Goal: Task Accomplishment & Management: Manage account settings

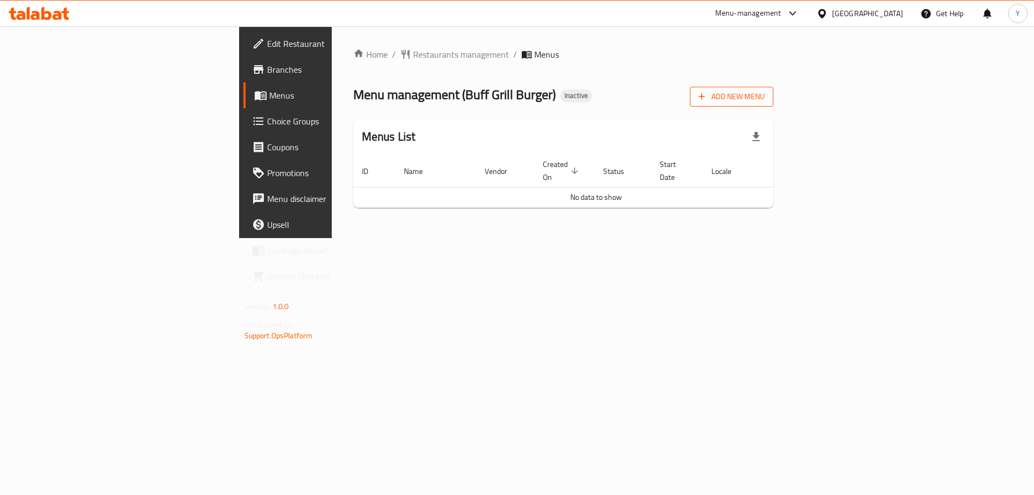
click at [765, 91] on span "Add New Menu" at bounding box center [732, 96] width 66 height 13
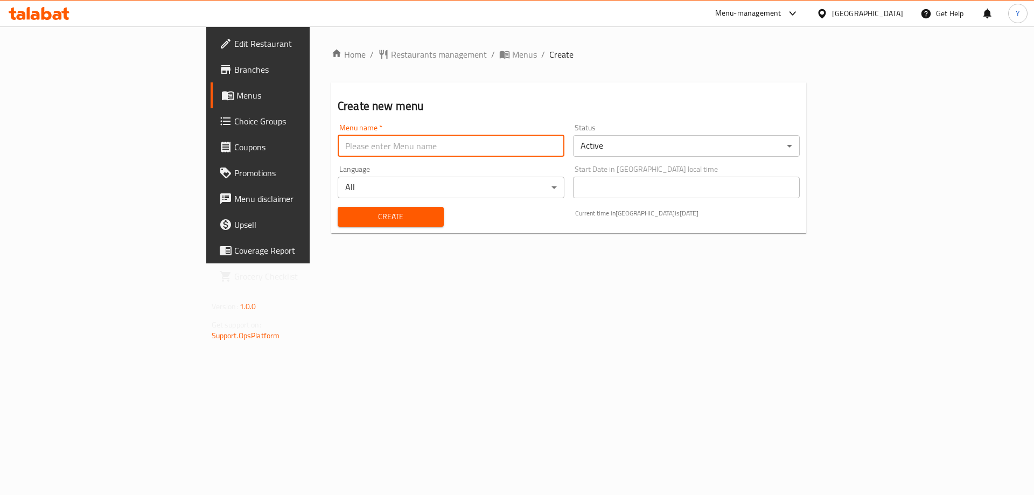
drag, startPoint x: 312, startPoint y: 143, endPoint x: 309, endPoint y: 154, distance: 10.7
click at [338, 143] on input "text" at bounding box center [451, 146] width 227 height 22
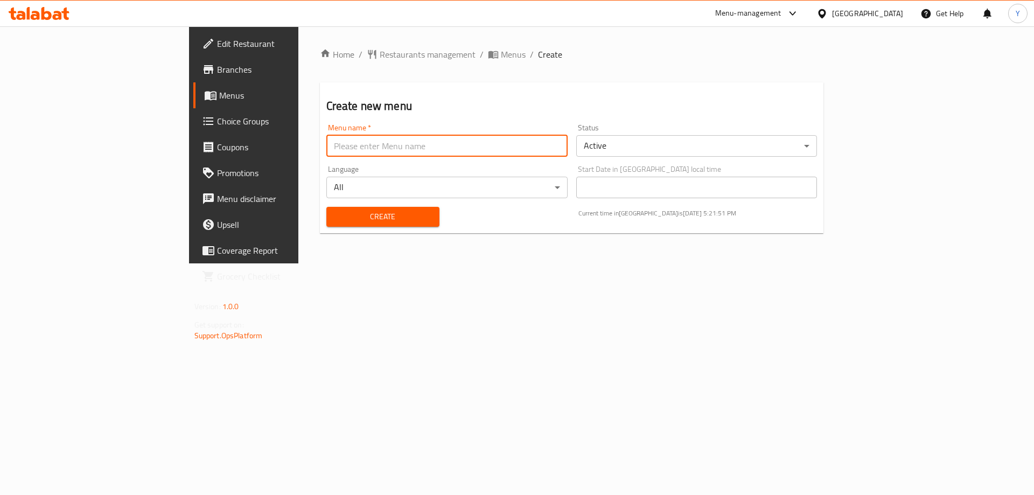
type input "Nat"
click at [335, 218] on span "Create" at bounding box center [383, 216] width 96 height 13
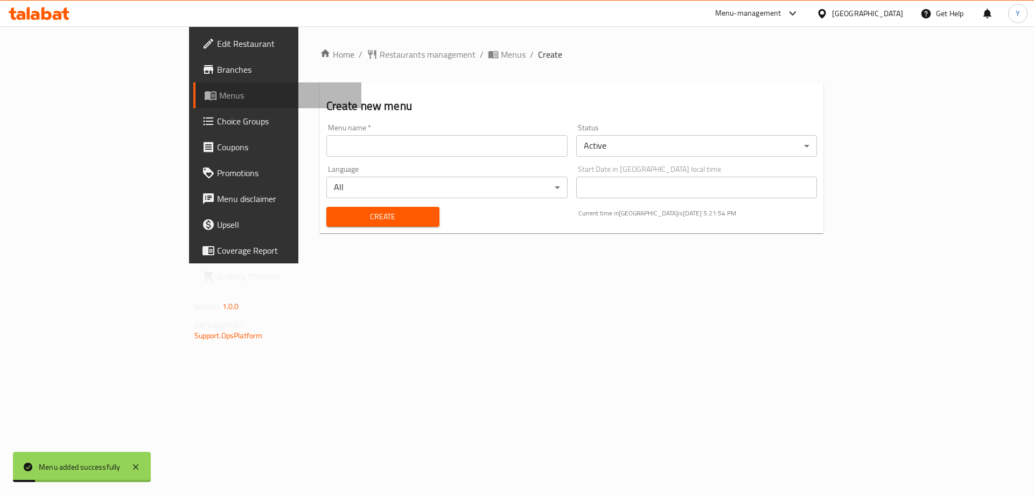
click at [219, 99] on span "Menus" at bounding box center [286, 95] width 134 height 13
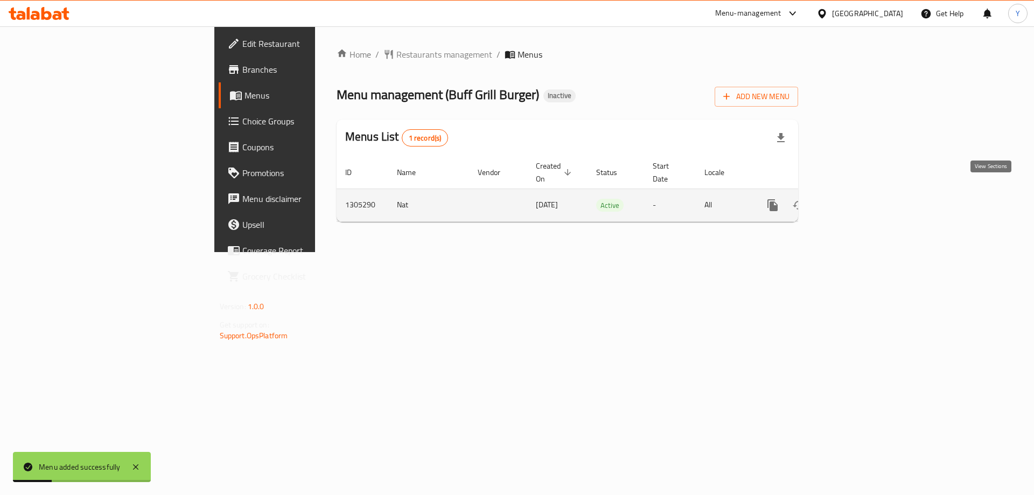
click at [857, 199] on icon "enhanced table" at bounding box center [850, 205] width 13 height 13
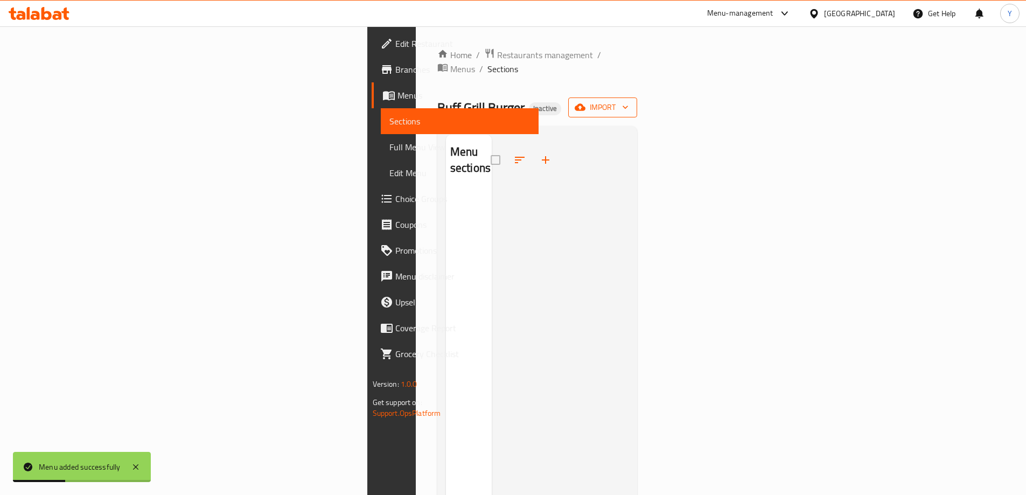
click at [629, 101] on span "import" at bounding box center [603, 107] width 52 height 13
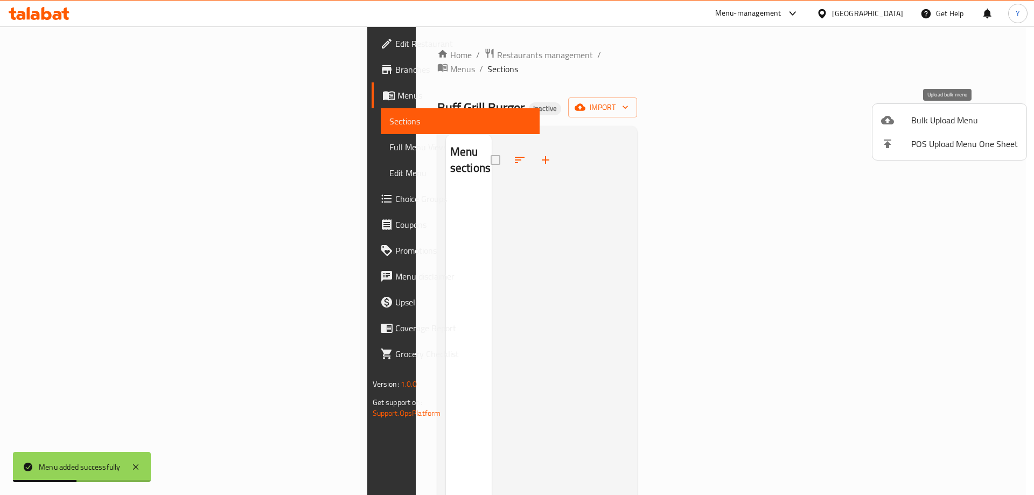
click at [914, 127] on span "Bulk Upload Menu" at bounding box center [965, 120] width 107 height 13
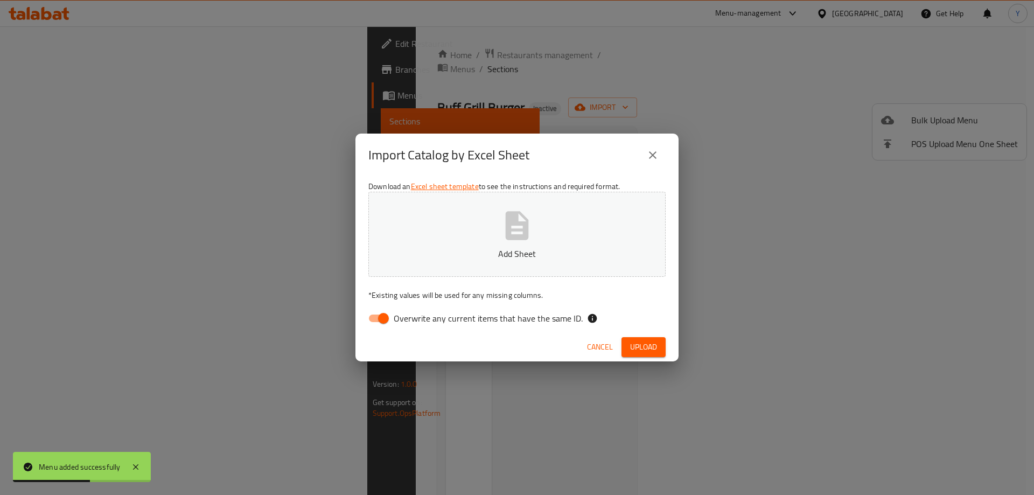
click at [394, 317] on span "Overwrite any current items that have the same ID." at bounding box center [488, 318] width 189 height 13
click at [394, 317] on input "Overwrite any current items that have the same ID." at bounding box center [383, 318] width 61 height 20
checkbox input "false"
click at [643, 351] on span "Upload" at bounding box center [643, 346] width 27 height 13
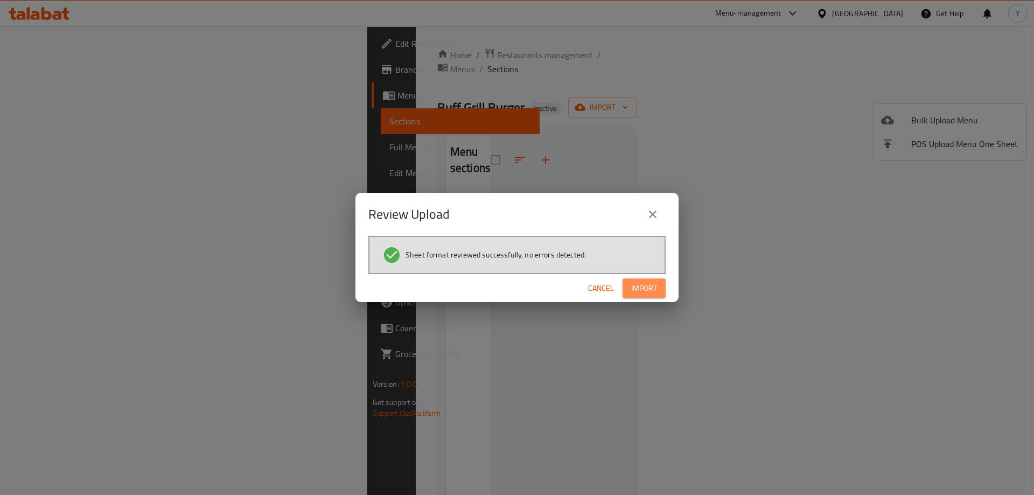
click at [657, 284] on span "Import" at bounding box center [644, 288] width 26 height 13
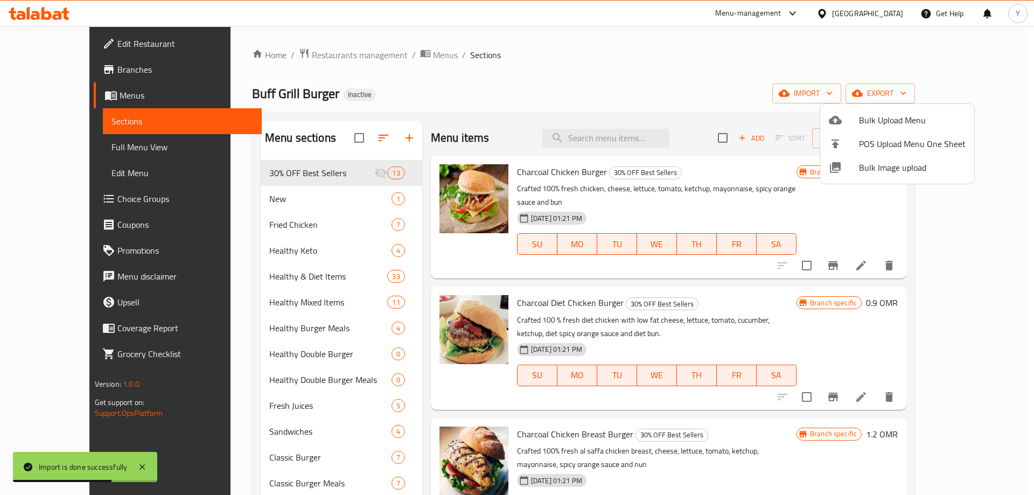
click at [88, 144] on div at bounding box center [517, 247] width 1034 height 495
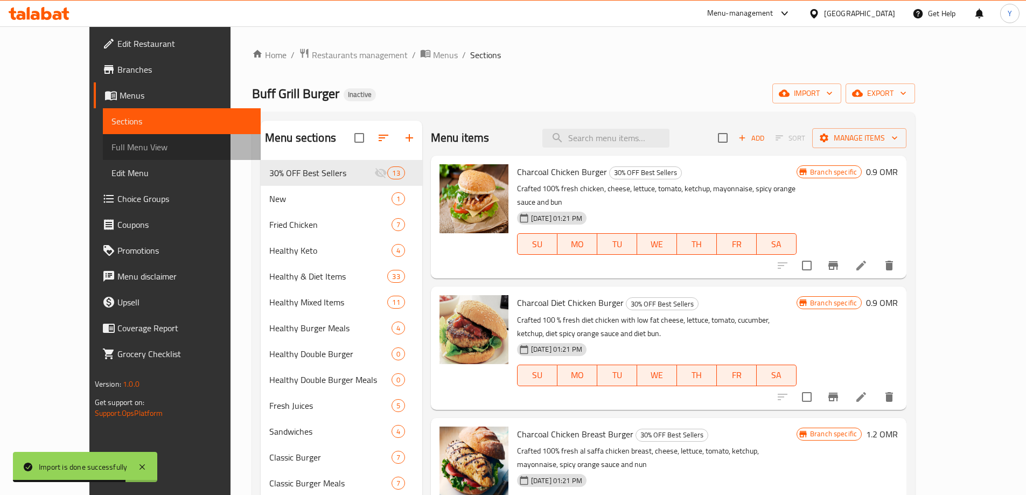
click at [112, 144] on span "Full Menu View" at bounding box center [182, 147] width 141 height 13
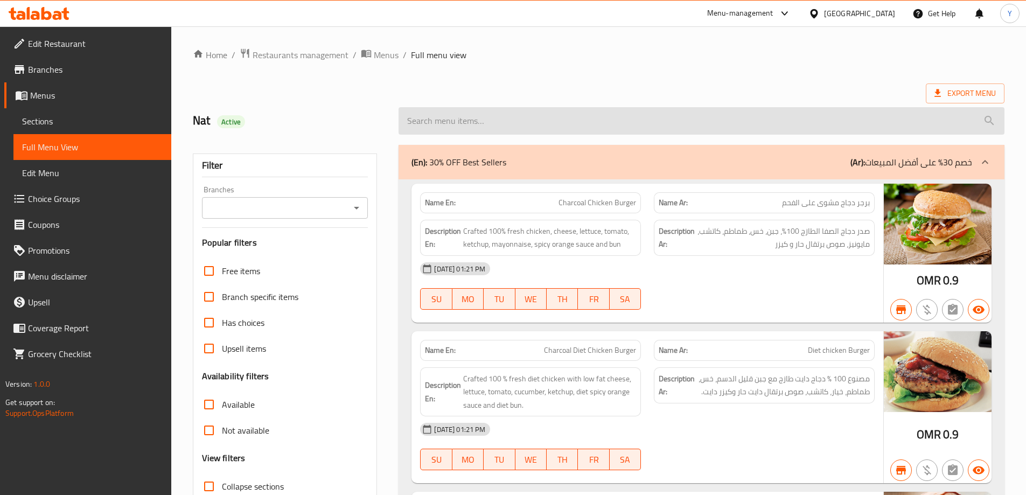
drag, startPoint x: 879, startPoint y: 61, endPoint x: 604, endPoint y: 114, distance: 279.8
click at [879, 61] on ol "Home / Restaurants management / Menus / Full menu view" at bounding box center [599, 55] width 812 height 14
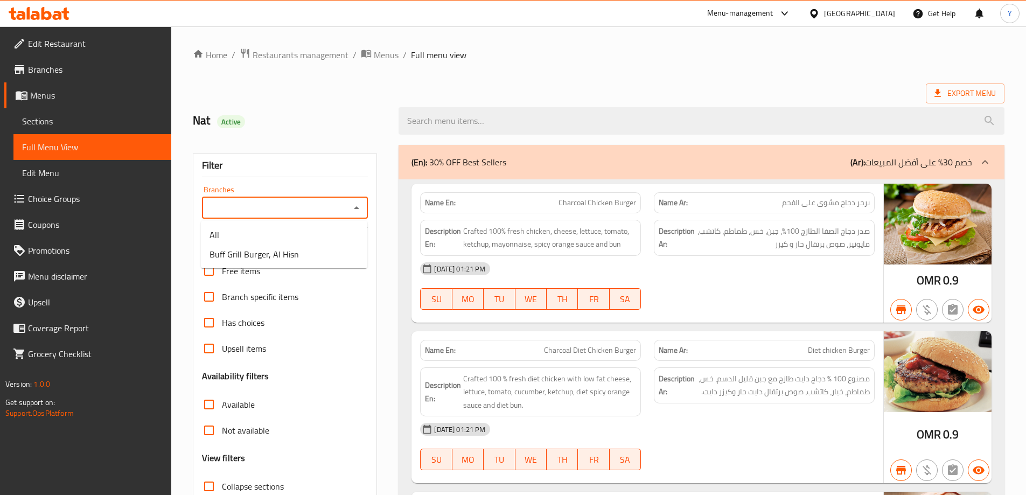
click at [293, 208] on input "Branches" at bounding box center [276, 207] width 142 height 15
click at [294, 256] on span "Buff Grill Burger, Al Hisn" at bounding box center [254, 254] width 89 height 13
type input "Buff Grill Burger, Al Hisn"
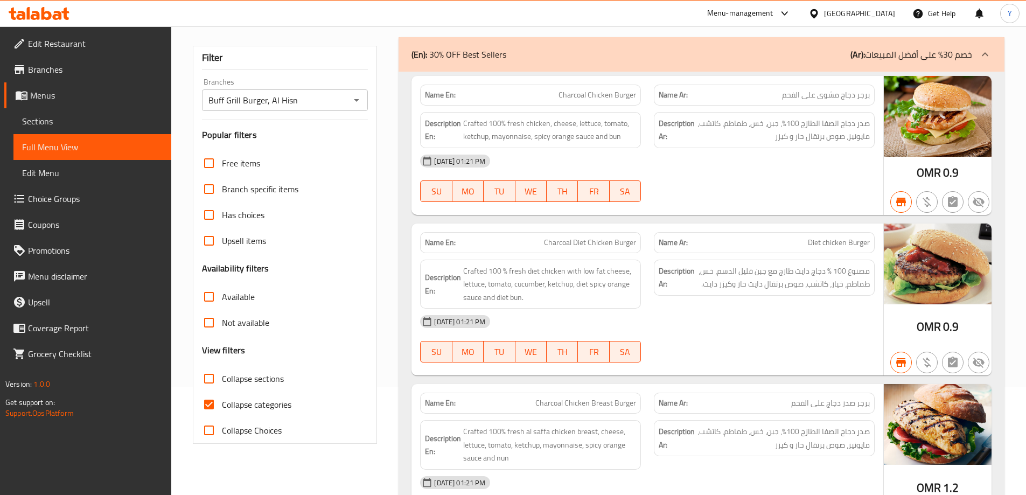
click at [429, 82] on div "Name En: Charcoal Chicken Burger" at bounding box center [531, 95] width 234 height 34
copy strong "Name En:"
click at [229, 301] on span "Available" at bounding box center [238, 296] width 33 height 13
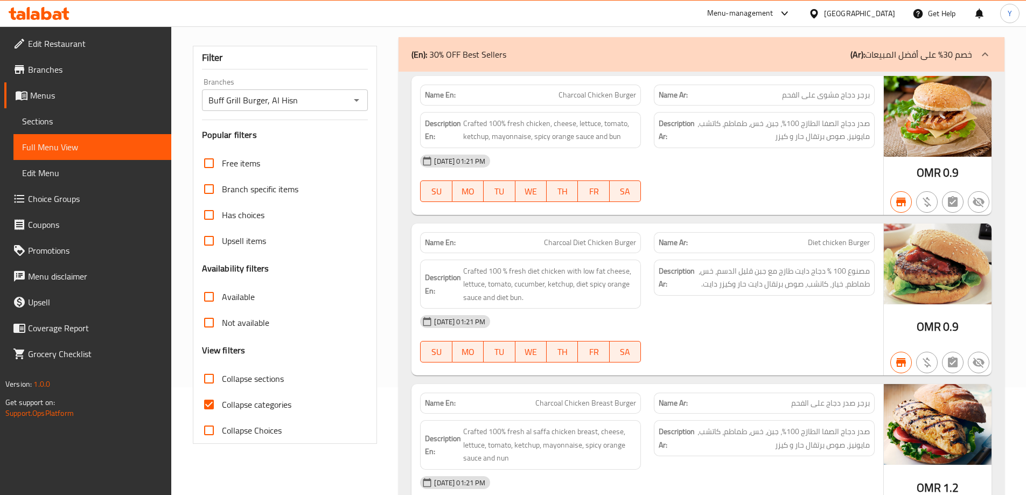
click at [222, 301] on input "Available" at bounding box center [209, 297] width 26 height 26
checkbox input "true"
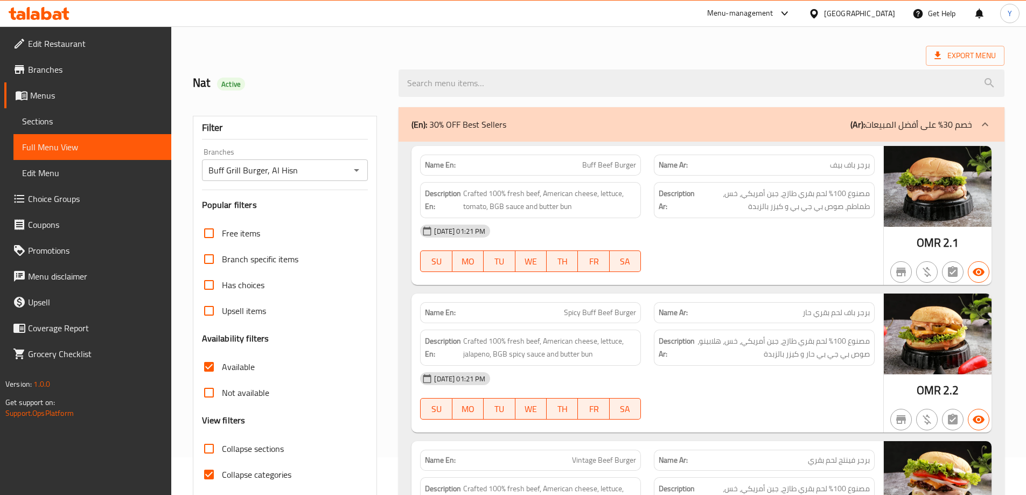
scroll to position [215, 0]
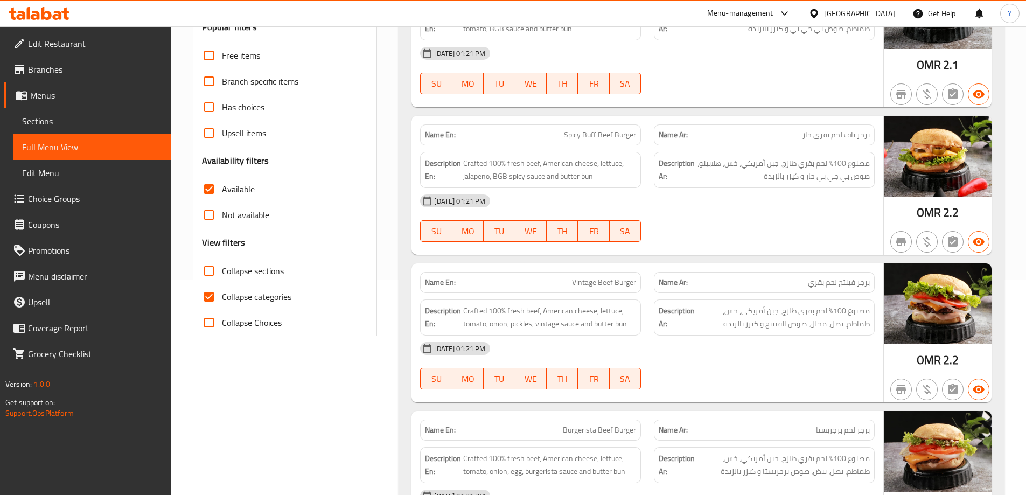
click at [218, 298] on input "Collapse categories" at bounding box center [209, 297] width 26 height 26
checkbox input "false"
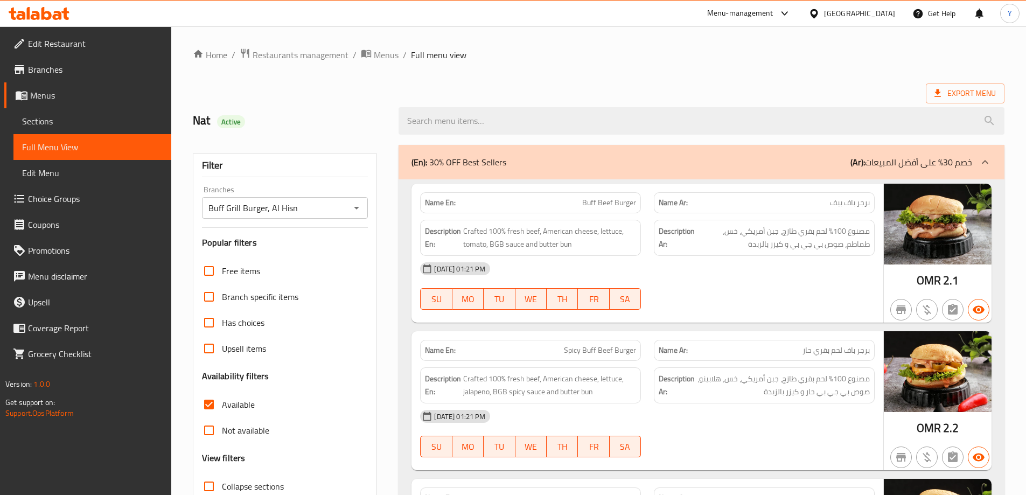
scroll to position [9755, 0]
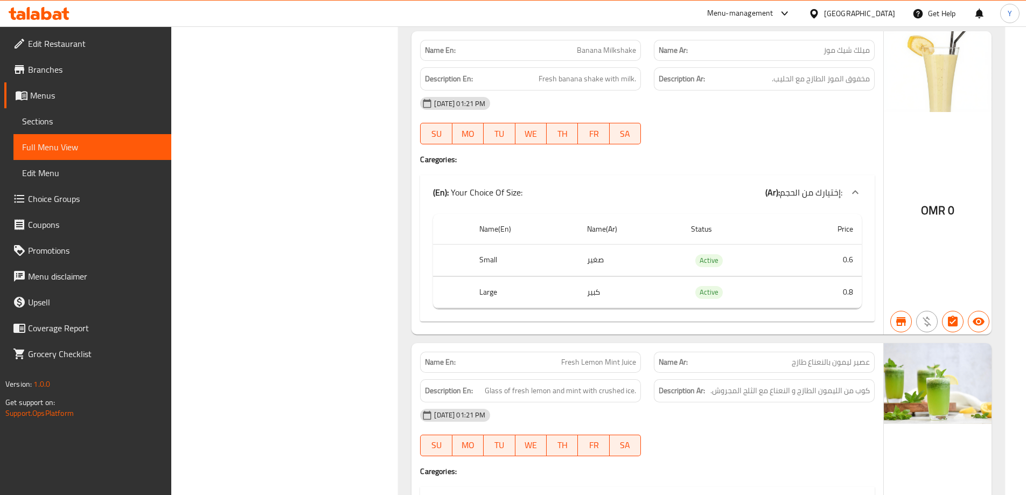
click at [60, 73] on span "Branches" at bounding box center [95, 69] width 135 height 13
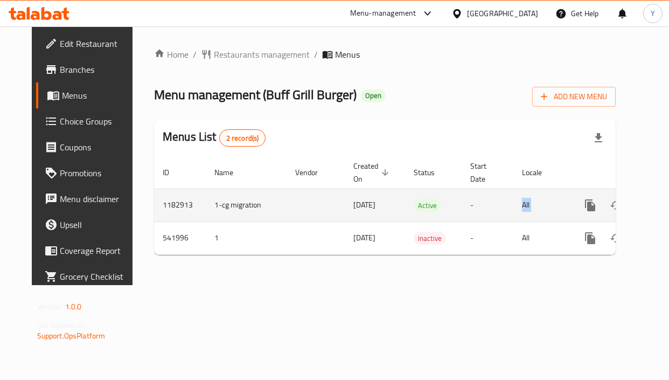
drag, startPoint x: 494, startPoint y: 201, endPoint x: 599, endPoint y: 197, distance: 105.1
click at [593, 196] on tr "1182913 1-cg migration 10/08/2023 Active - All" at bounding box center [421, 205] width 535 height 33
click at [663, 207] on icon "enhanced table" at bounding box center [668, 205] width 10 height 10
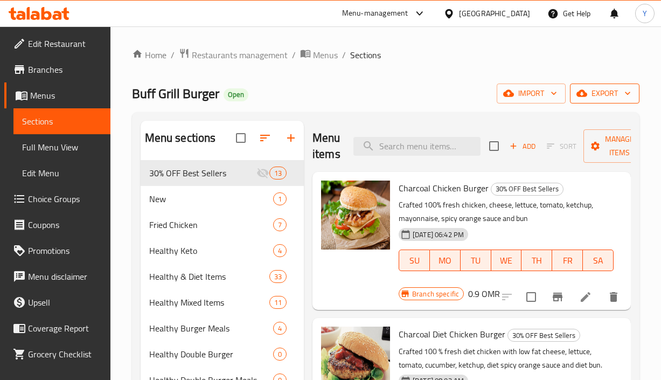
click at [609, 94] on span "export" at bounding box center [605, 93] width 52 height 13
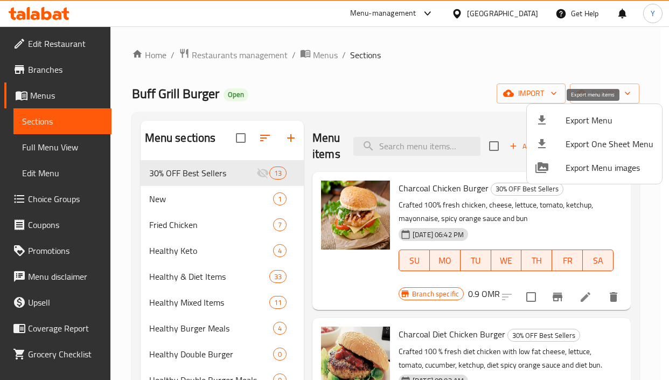
click at [587, 117] on span "Export Menu" at bounding box center [610, 120] width 88 height 13
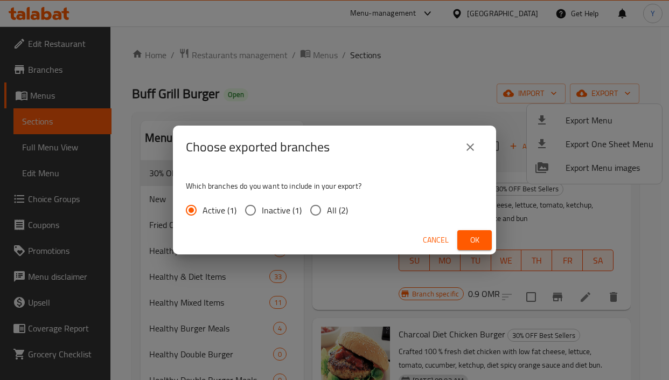
click at [339, 204] on span "All (2)" at bounding box center [337, 210] width 21 height 13
click at [327, 204] on input "All (2)" at bounding box center [315, 210] width 23 height 23
radio input "true"
click at [483, 237] on span "Ok" at bounding box center [474, 239] width 17 height 13
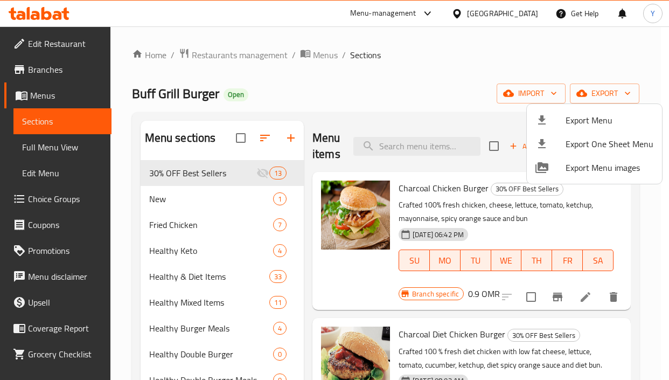
click at [64, 151] on div at bounding box center [334, 190] width 669 height 380
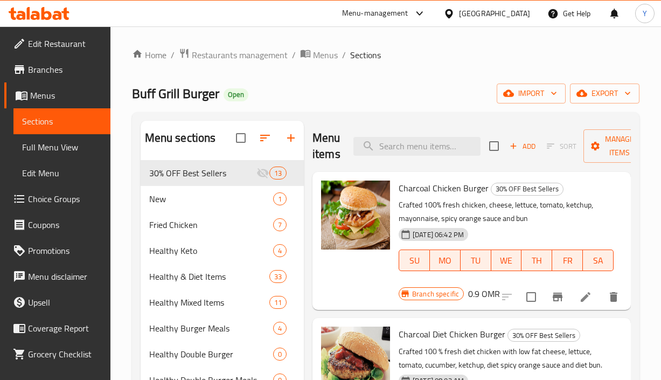
click at [64, 151] on span "Full Menu View" at bounding box center [62, 147] width 80 height 13
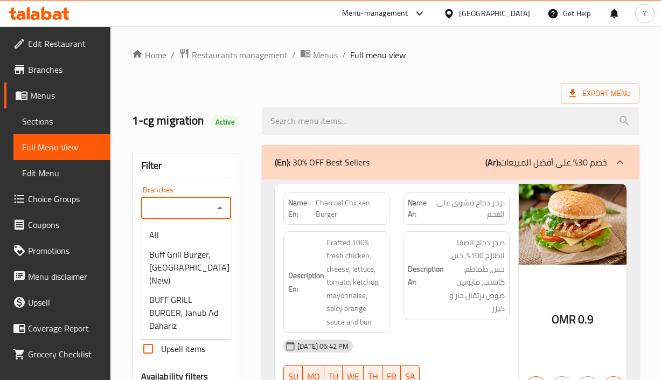
click at [192, 200] on input "Branches" at bounding box center [177, 207] width 66 height 15
click at [201, 268] on span "Buff Grill Burger, Salalah Airport (New)" at bounding box center [189, 267] width 80 height 39
type input "Buff Grill Burger, Salalah Airport (New)"
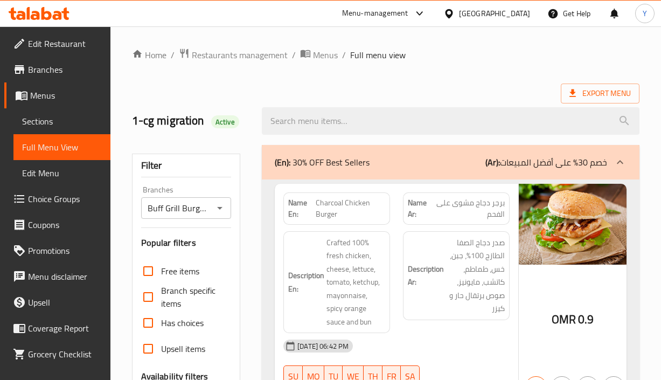
scroll to position [215, 0]
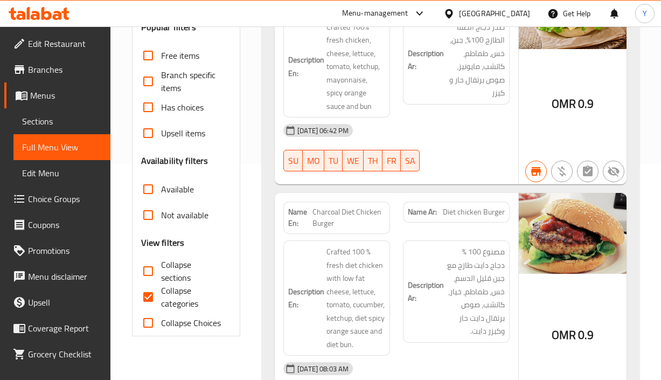
click at [159, 191] on input "Available" at bounding box center [148, 189] width 26 height 26
checkbox input "true"
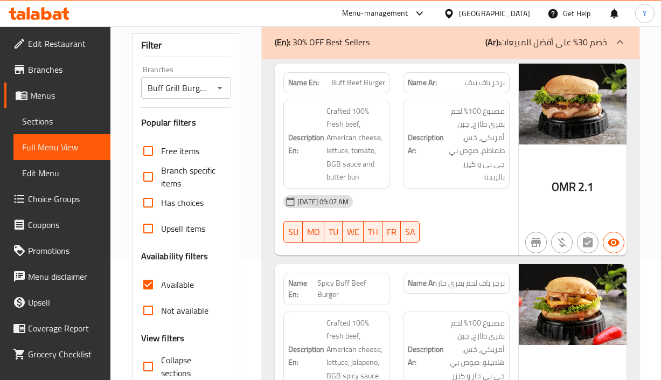
scroll to position [282, 0]
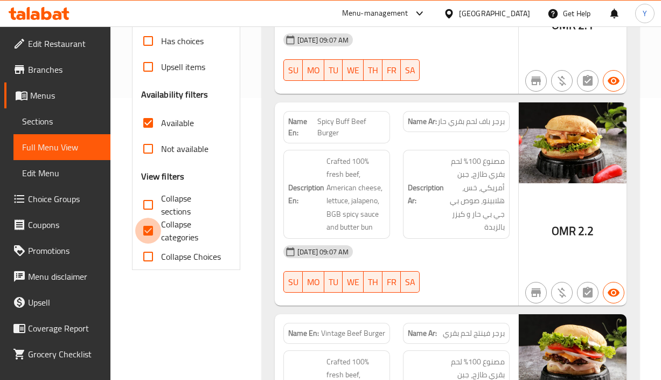
click at [144, 233] on input "Collapse categories" at bounding box center [148, 231] width 26 height 26
checkbox input "false"
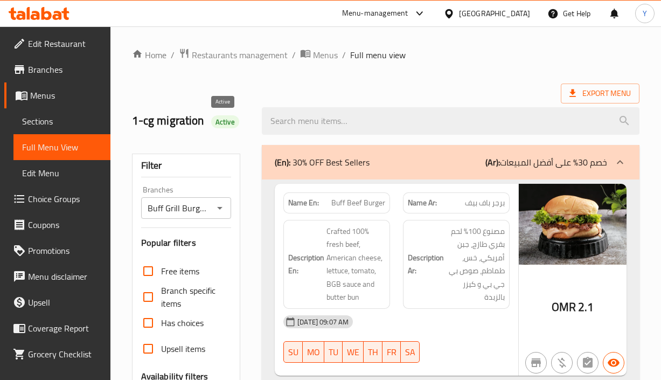
click at [220, 125] on span "Active" at bounding box center [225, 122] width 28 height 10
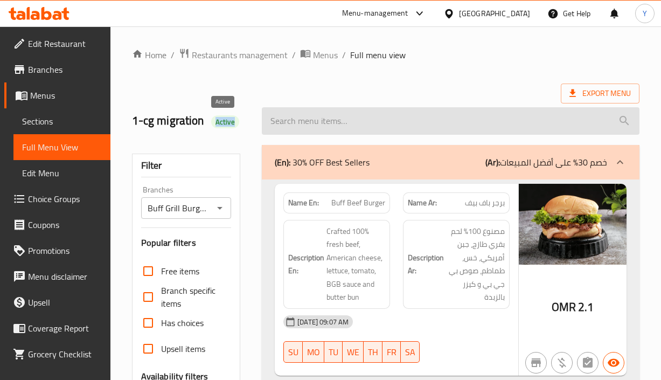
copy span "Active"
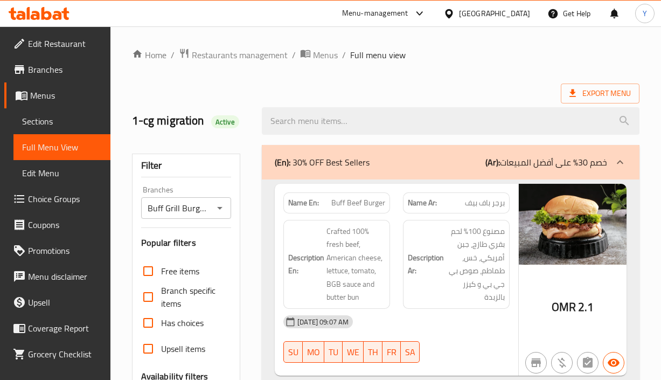
scroll to position [12962, 0]
